Goal: Information Seeking & Learning: Find specific fact

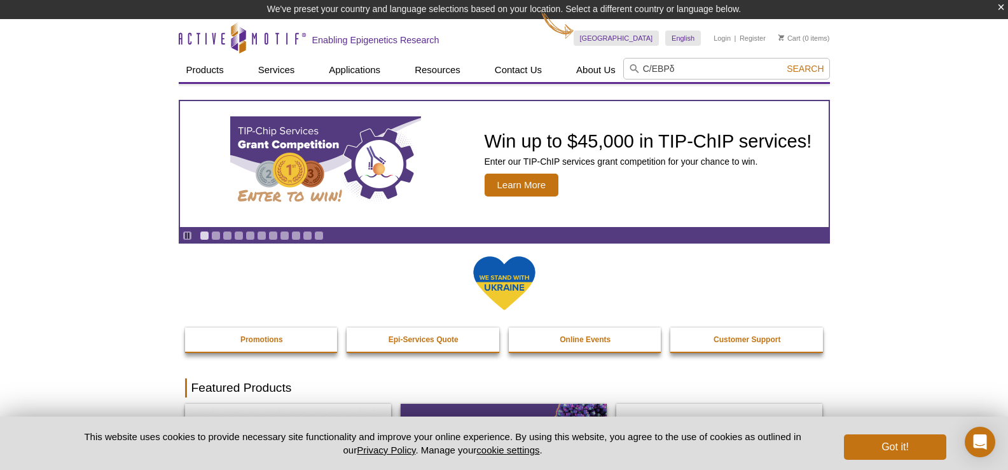
type input "C/EBPδ"
click at [783, 63] on button "Search" at bounding box center [805, 68] width 45 height 11
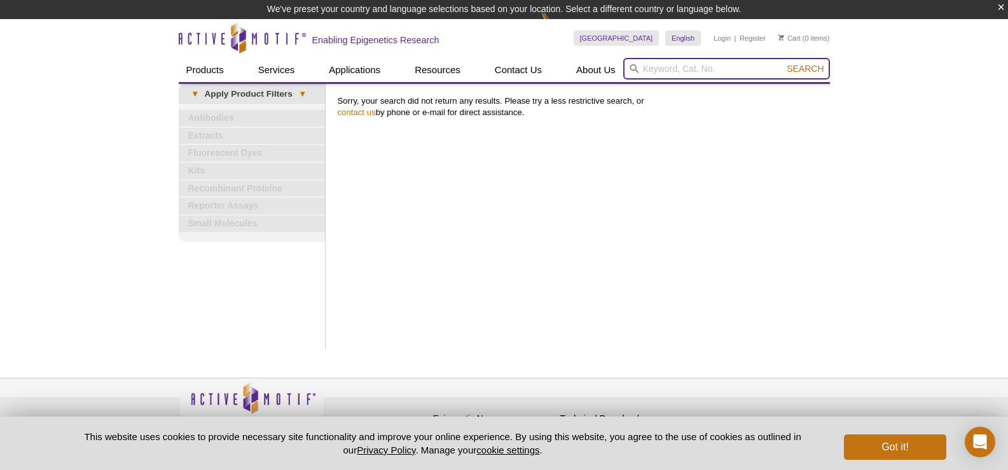
click at [699, 61] on input "search" at bounding box center [727, 69] width 207 height 22
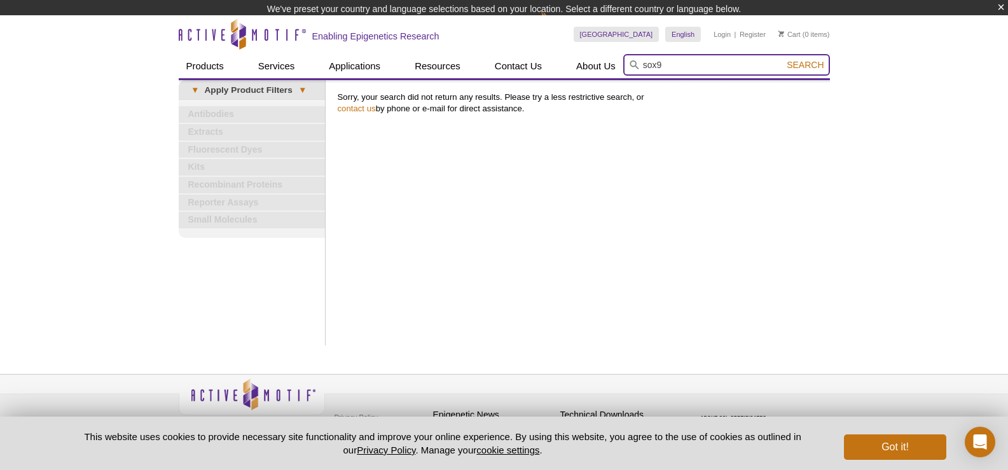
click at [812, 69] on div "sox9 Search" at bounding box center [727, 66] width 207 height 24
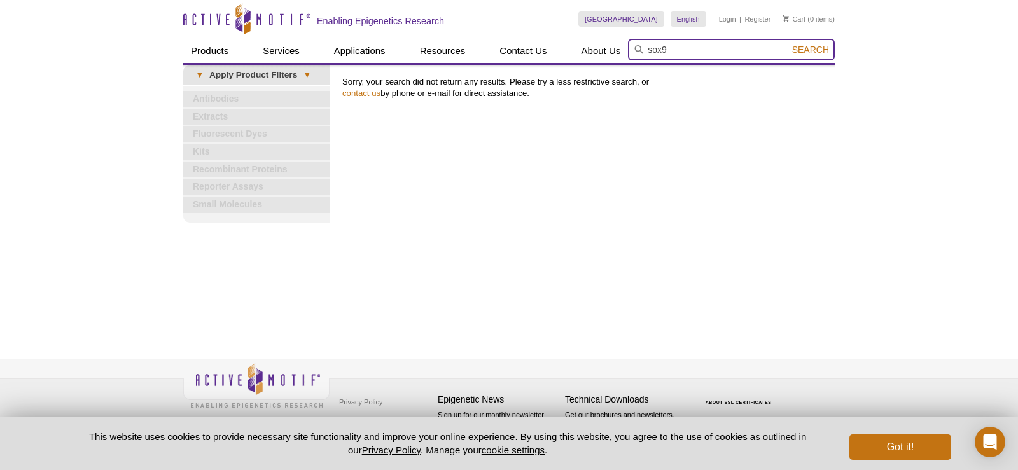
type input "sox9"
click at [807, 54] on button "Search" at bounding box center [810, 49] width 45 height 11
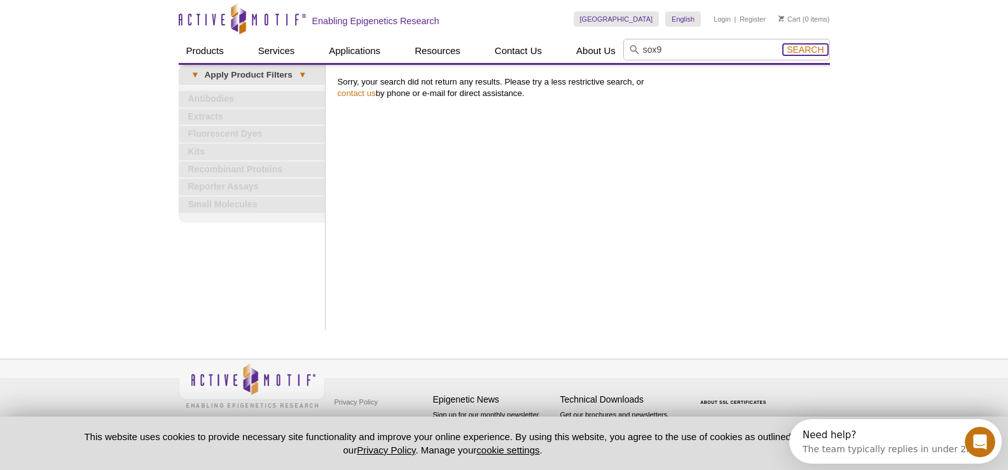
click at [807, 49] on span "Search" at bounding box center [805, 50] width 37 height 10
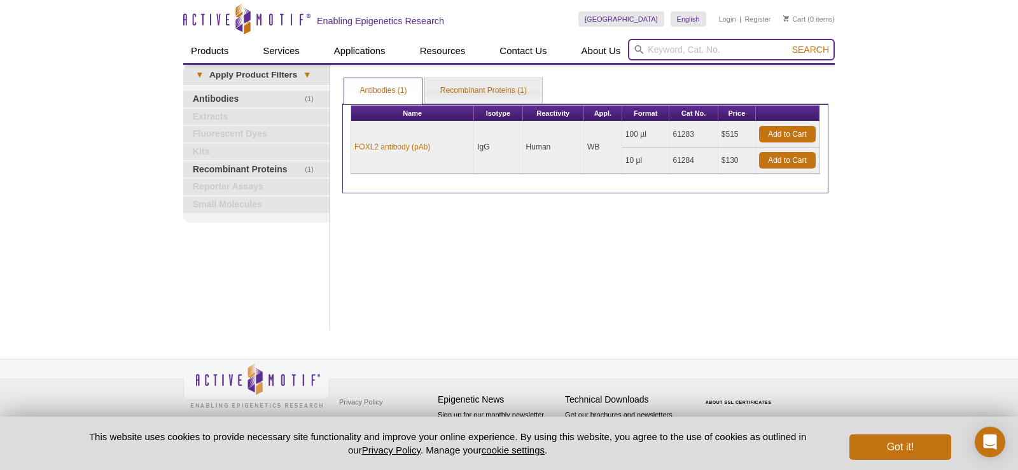
click at [645, 46] on input "search" at bounding box center [731, 50] width 207 height 22
type input "grhl2"
click at [788, 44] on button "Search" at bounding box center [810, 49] width 45 height 11
